Goal: Task Accomplishment & Management: Manage account settings

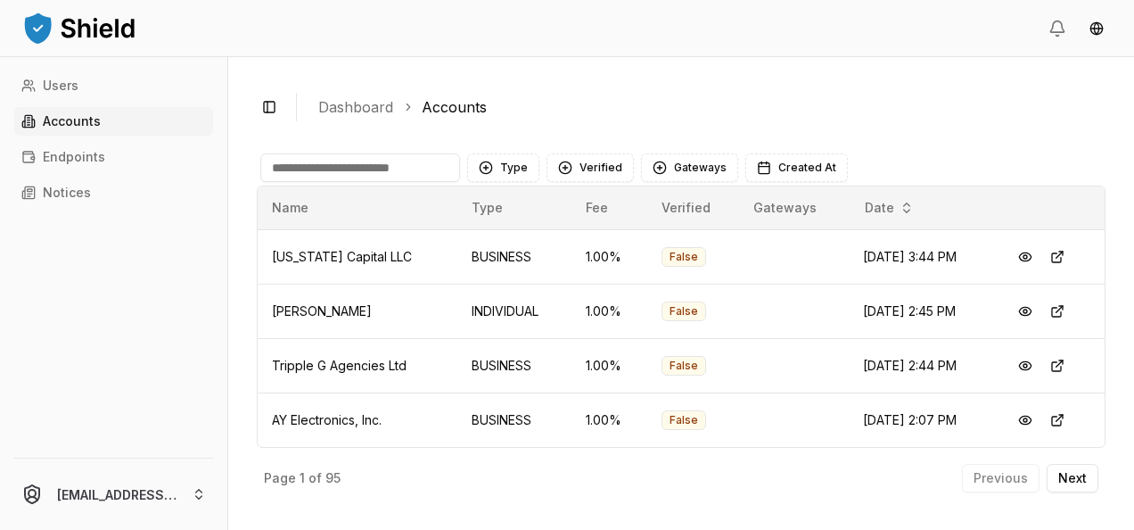
click at [380, 171] on input at bounding box center [360, 167] width 200 height 29
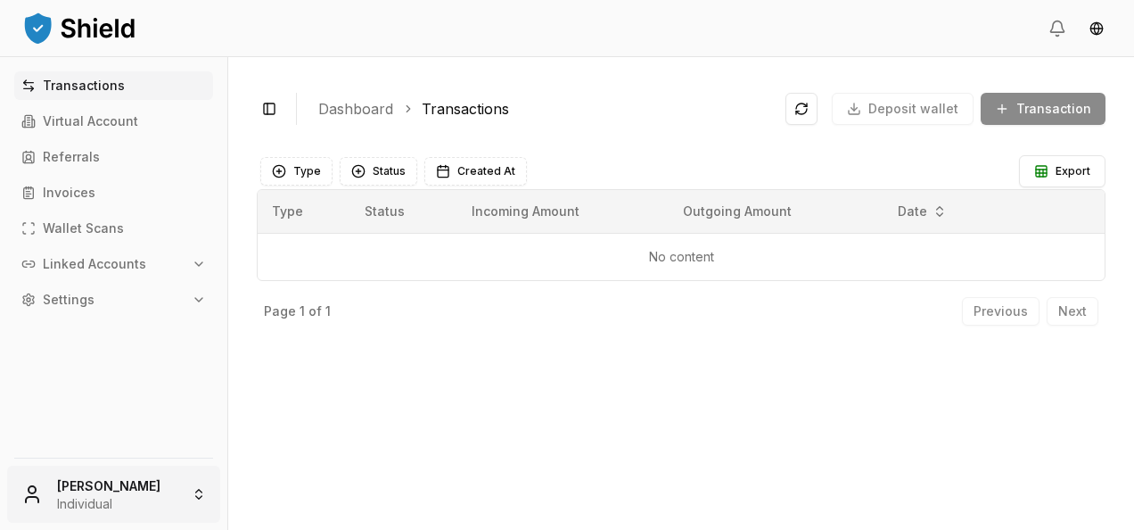
click at [109, 493] on html "Transactions Virtual Account Referrals Invoices Wallet Scans Linked Accounts Se…" at bounding box center [567, 265] width 1134 height 530
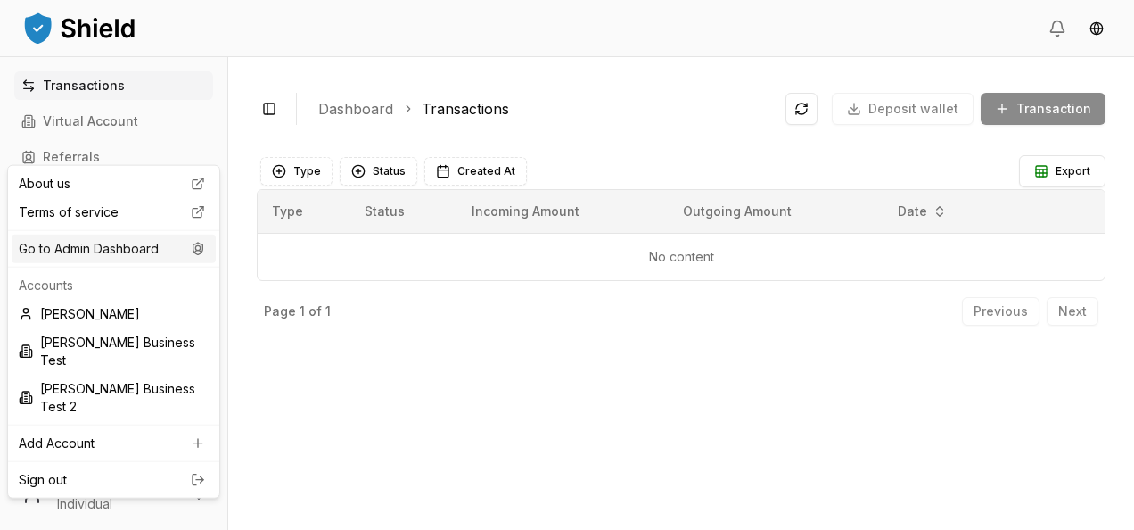
click at [148, 246] on div "Go to Admin Dashboard" at bounding box center [114, 249] width 204 height 29
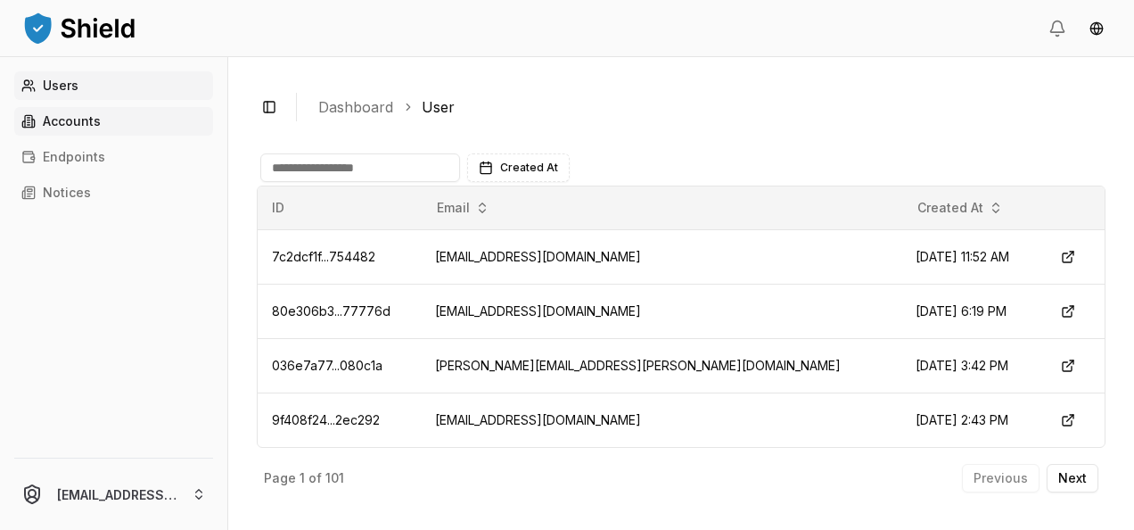
click at [123, 125] on link "Accounts" at bounding box center [113, 121] width 199 height 29
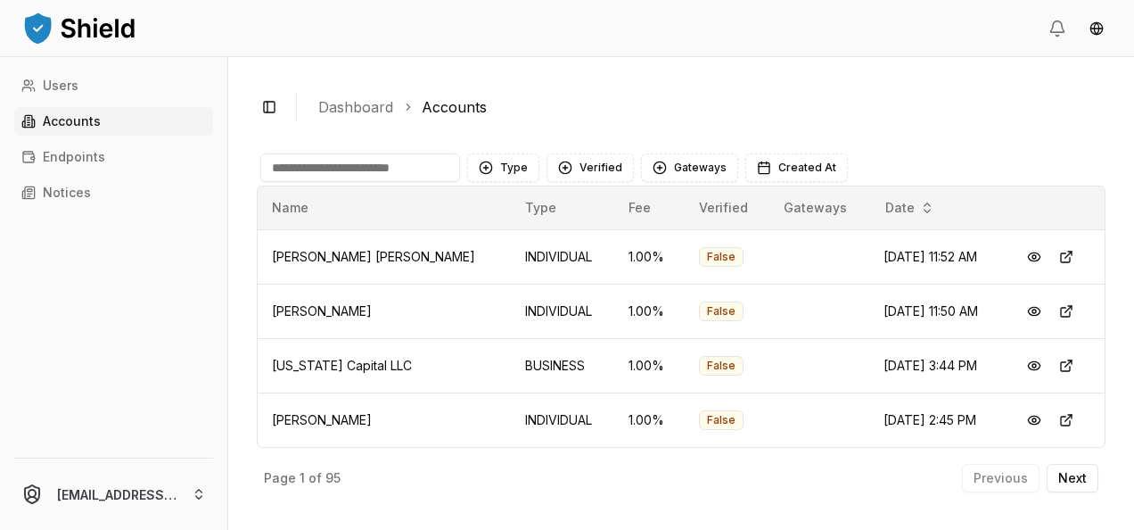
click at [285, 164] on input at bounding box center [360, 167] width 200 height 29
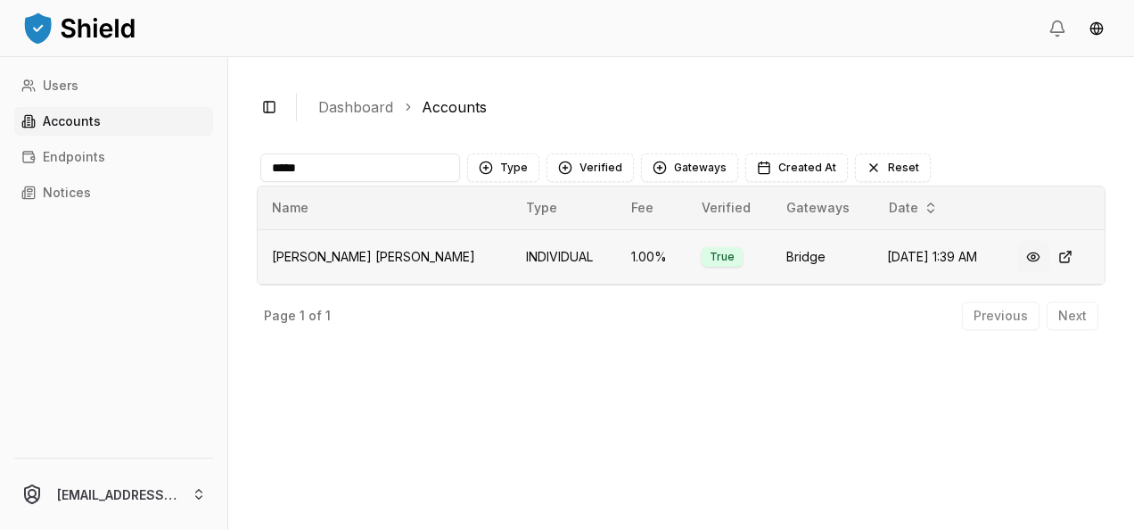
type input "*****"
click at [1031, 262] on button at bounding box center [1033, 257] width 32 height 32
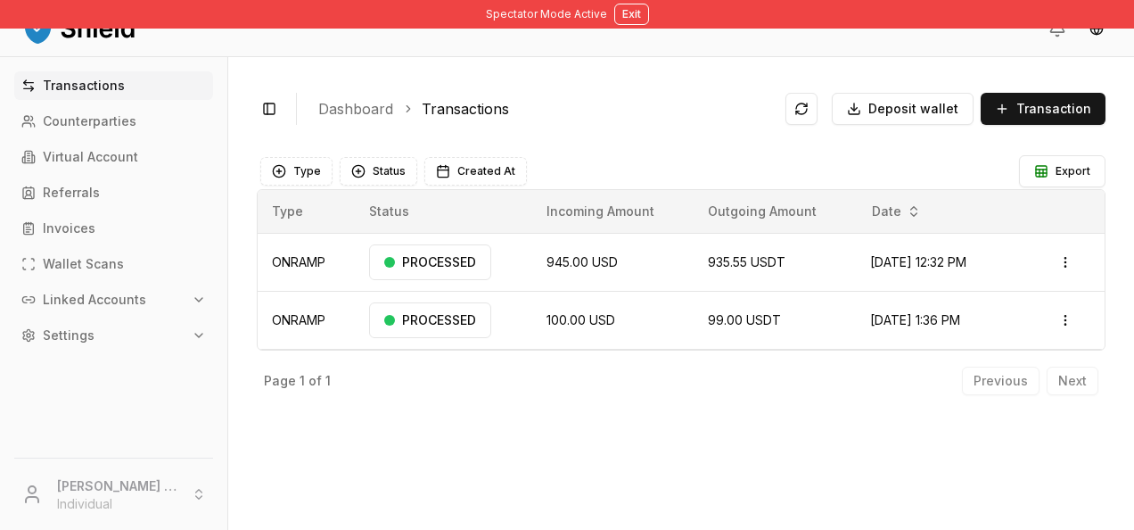
click at [111, 306] on p "Linked Accounts" at bounding box center [94, 299] width 103 height 12
click at [112, 352] on link "Bank Accounts" at bounding box center [114, 362] width 155 height 29
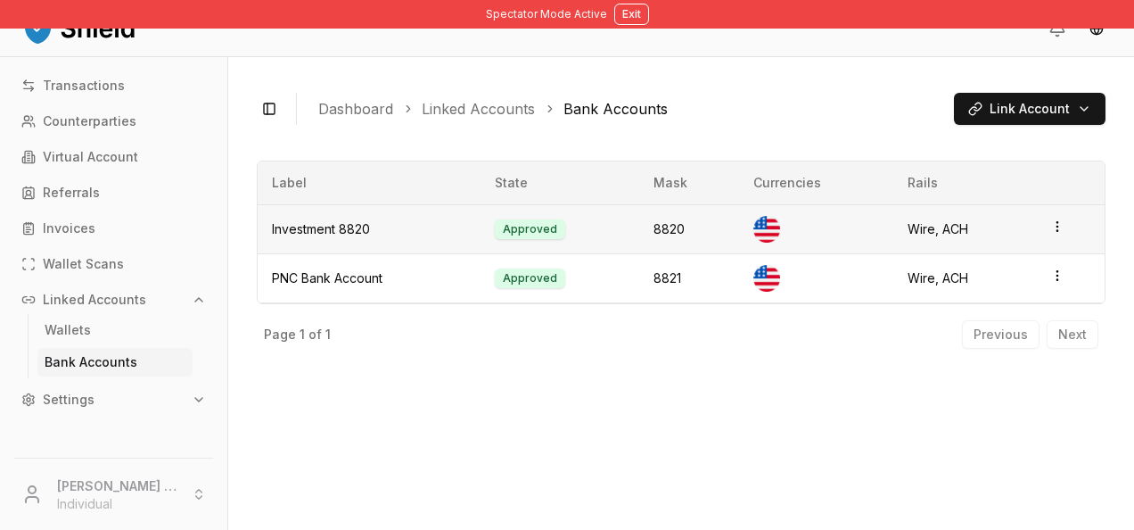
click at [1059, 218] on td at bounding box center [1070, 228] width 69 height 49
click at [1056, 231] on html "Spectator Mode Active Exit Transactions Counterparties Virtual Account Referral…" at bounding box center [567, 265] width 1134 height 530
click at [998, 182] on div "View Details" at bounding box center [985, 186] width 108 height 29
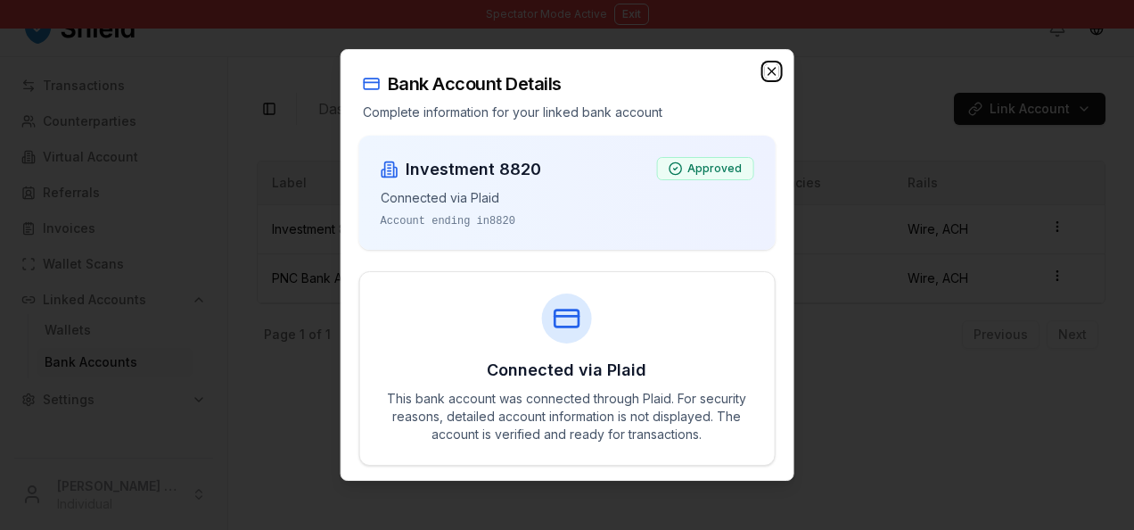
click at [774, 71] on icon "button" at bounding box center [771, 71] width 14 height 14
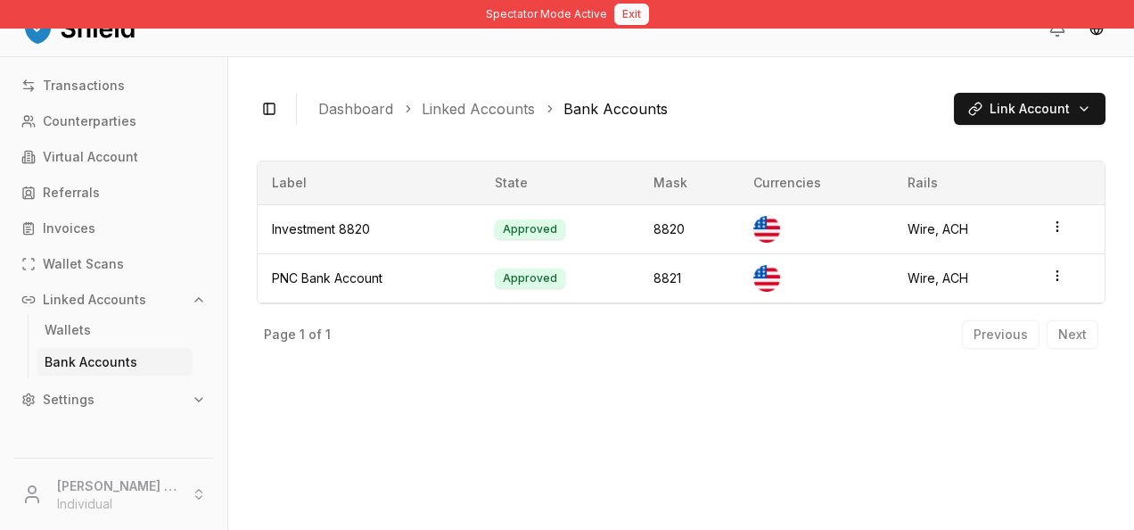
click at [631, 15] on button "Exit" at bounding box center [631, 14] width 35 height 21
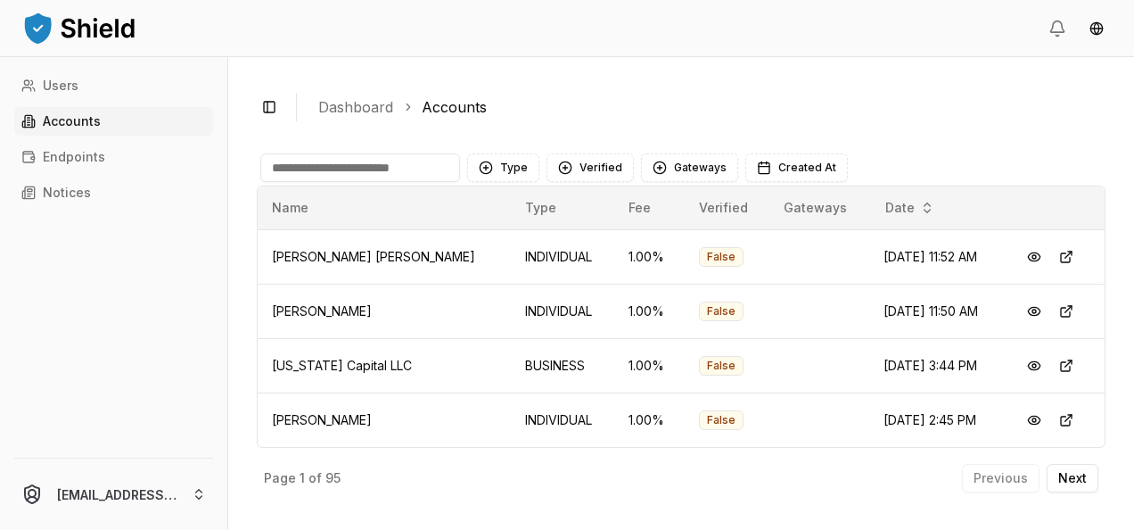
click at [335, 176] on input at bounding box center [360, 167] width 200 height 29
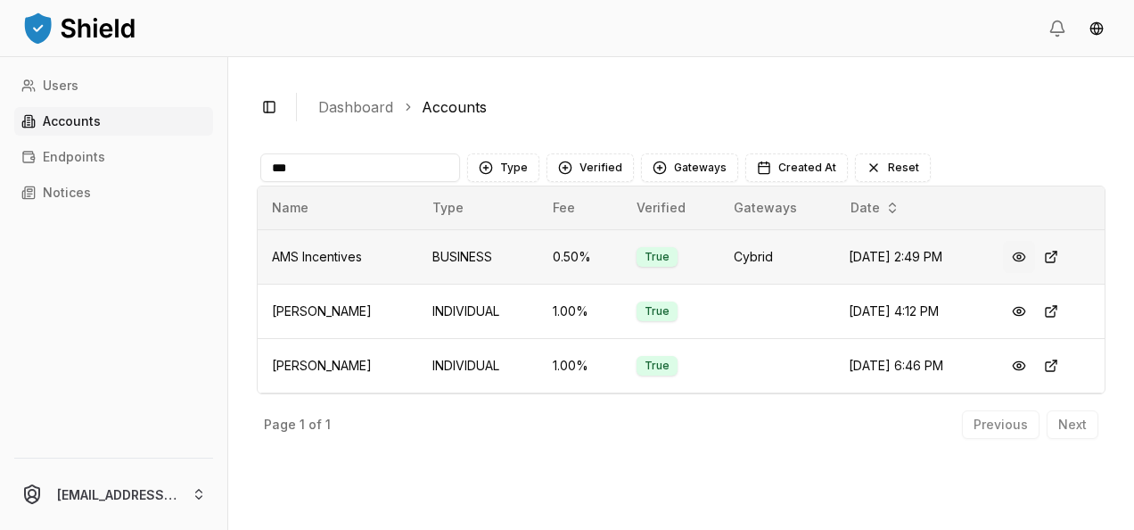
type input "***"
click at [1028, 259] on button at bounding box center [1019, 257] width 32 height 32
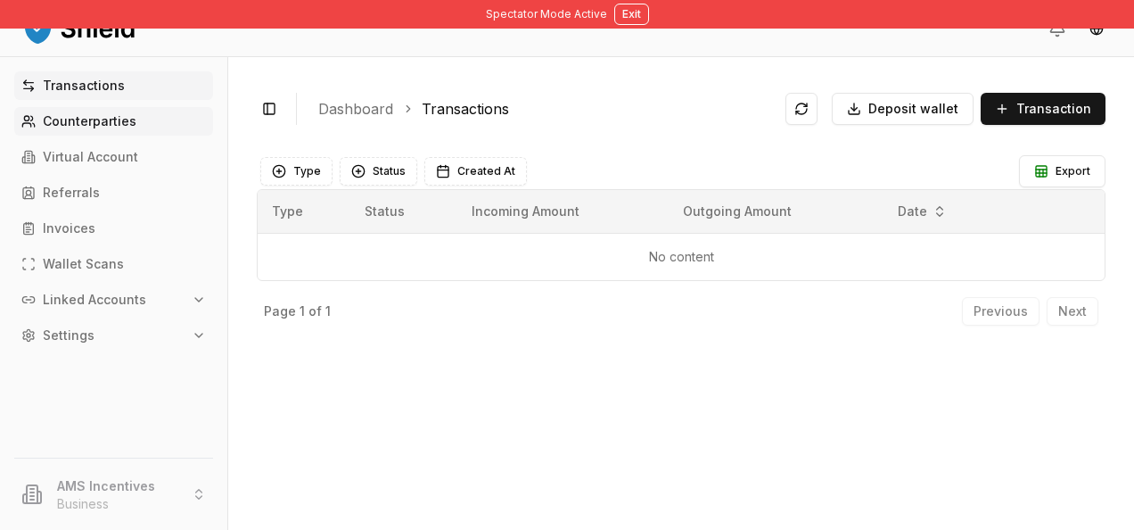
click at [141, 122] on link "Counterparties" at bounding box center [113, 121] width 199 height 29
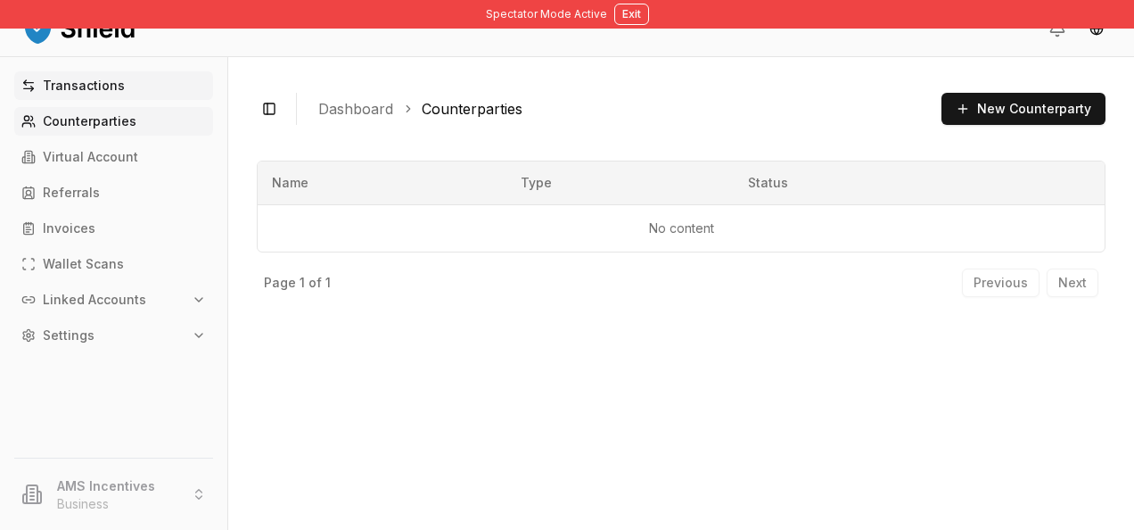
click at [95, 96] on link "Transactions" at bounding box center [113, 85] width 199 height 29
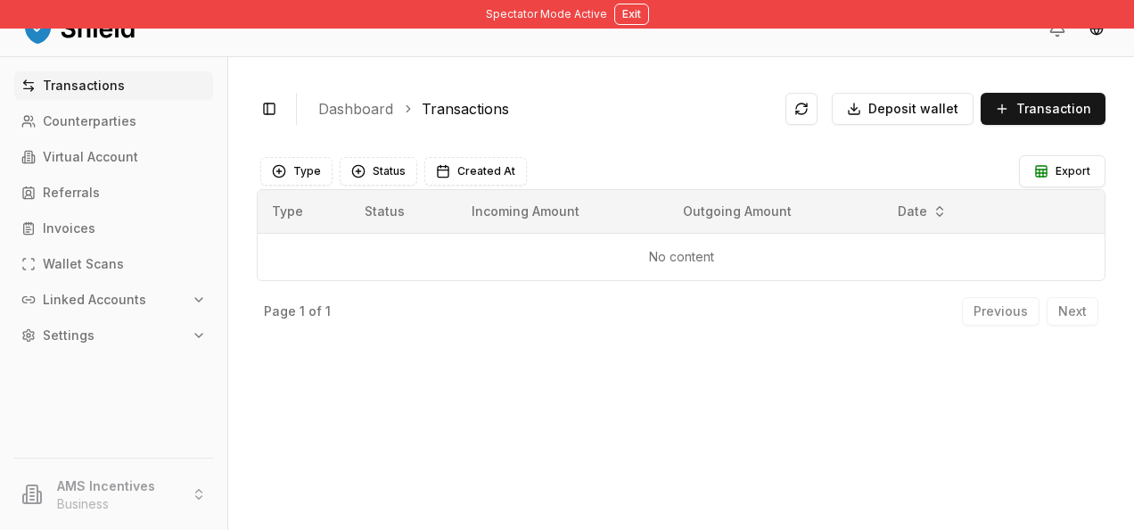
click at [71, 89] on p "Transactions" at bounding box center [84, 85] width 82 height 12
click at [166, 157] on link "Virtual Account" at bounding box center [113, 157] width 199 height 29
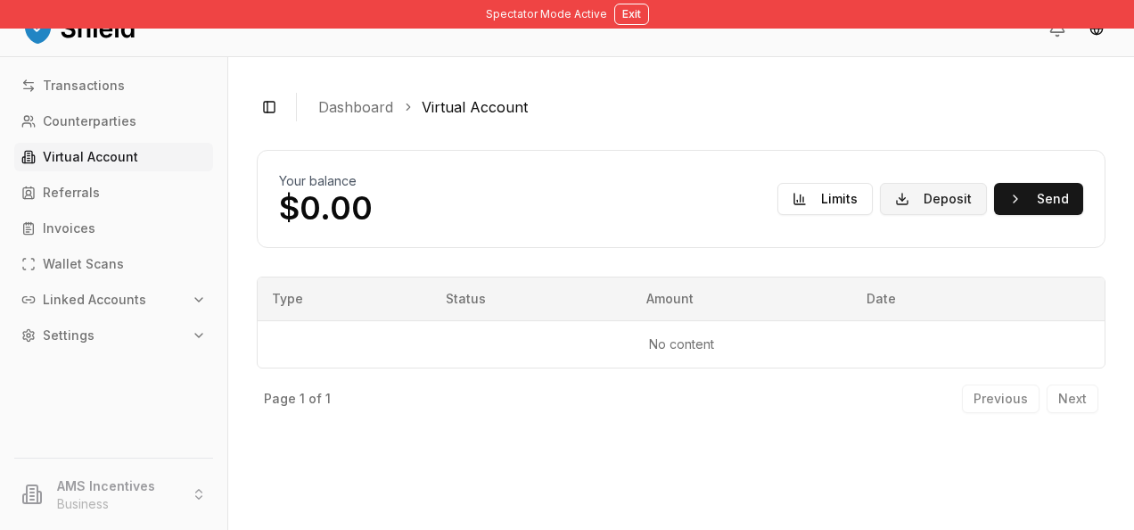
click at [942, 201] on button "Deposit" at bounding box center [933, 199] width 107 height 32
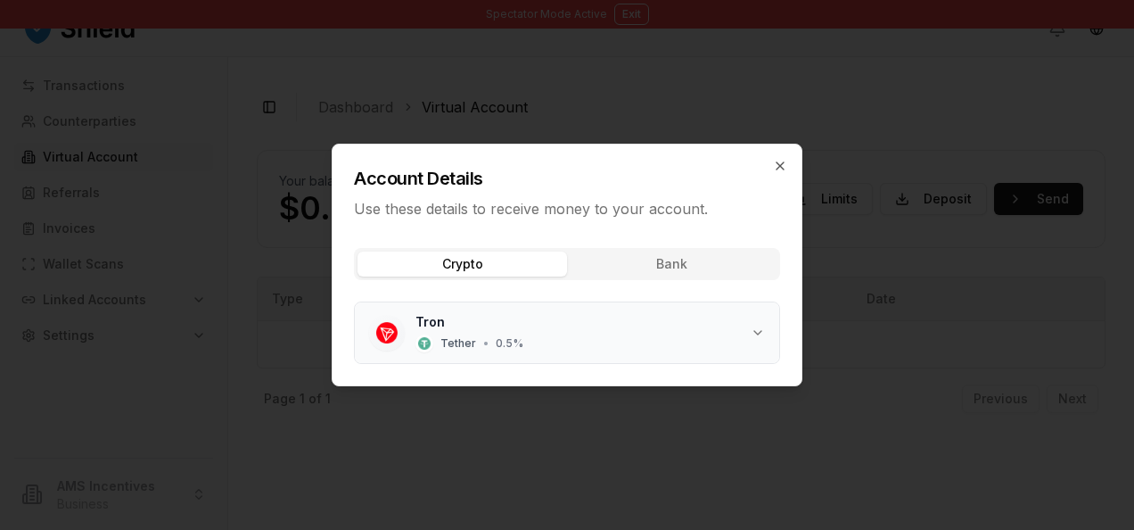
click at [531, 309] on button "Tron Tether • 0.5 %" at bounding box center [567, 332] width 424 height 61
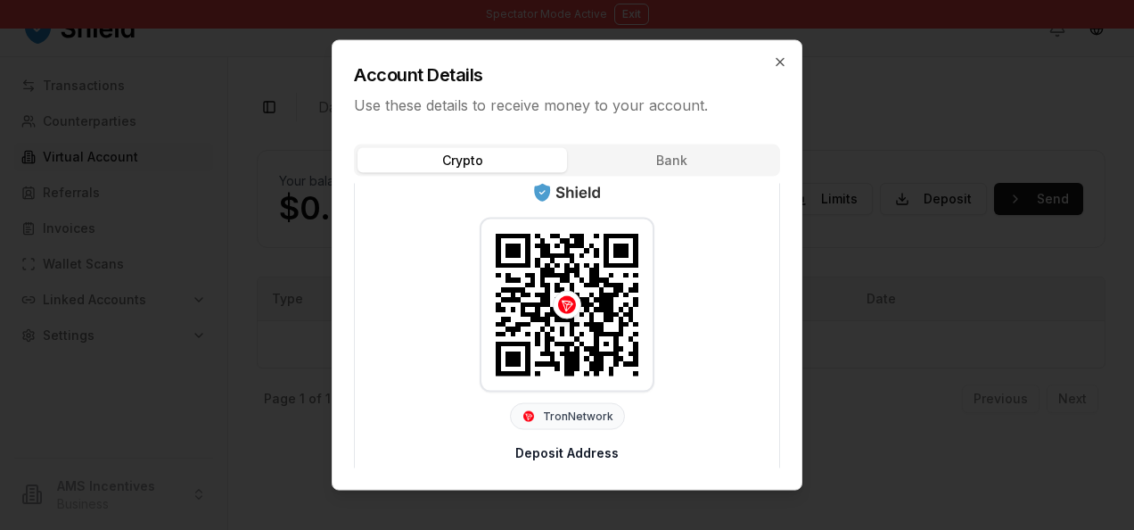
scroll to position [71, 0]
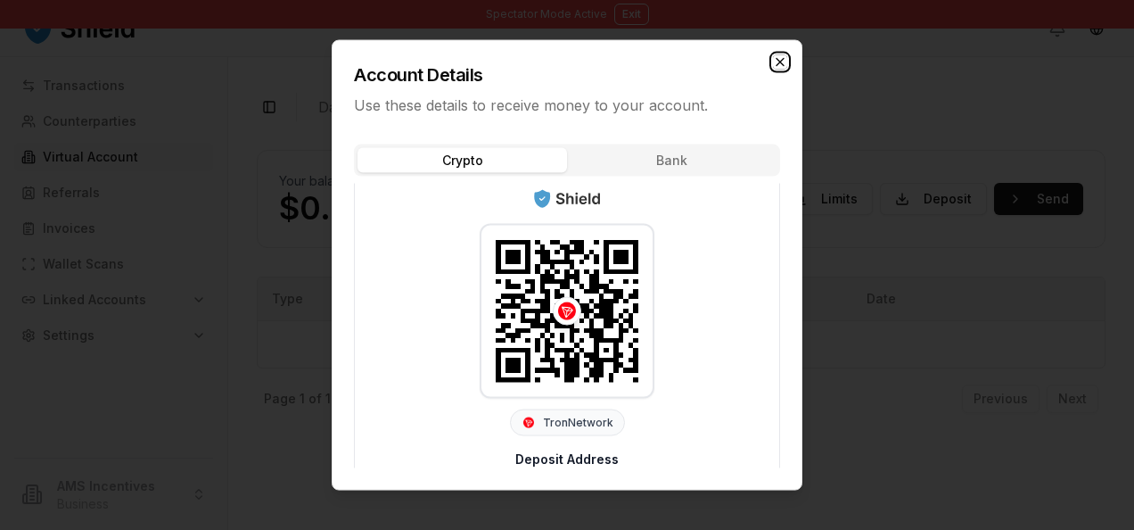
click at [781, 58] on icon "button" at bounding box center [780, 62] width 14 height 14
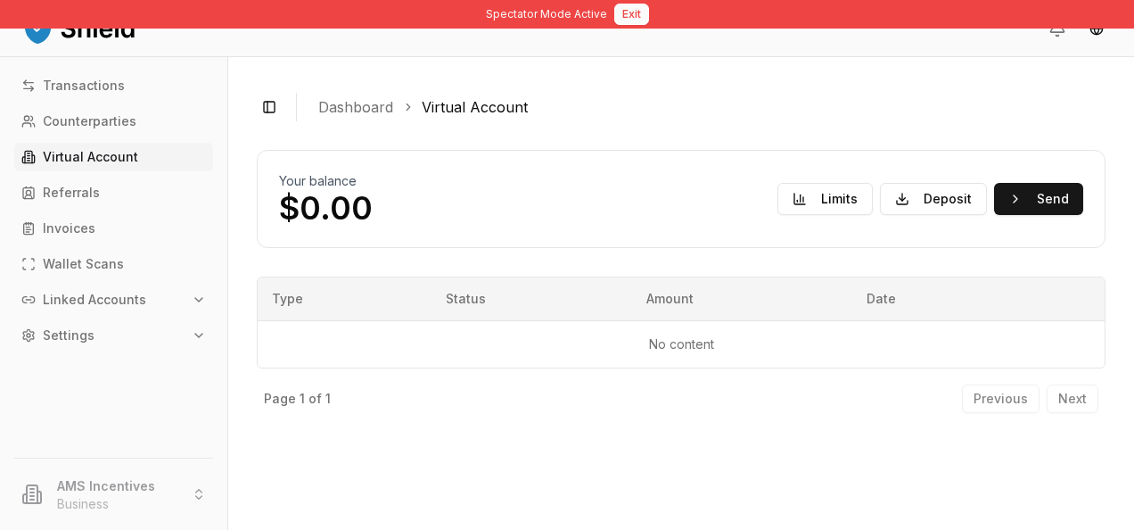
click at [626, 13] on button "Exit" at bounding box center [631, 14] width 35 height 21
